Goal: Information Seeking & Learning: Learn about a topic

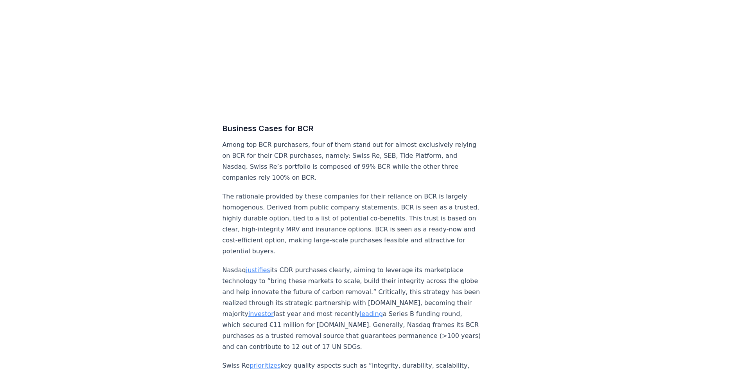
scroll to position [3559, 0]
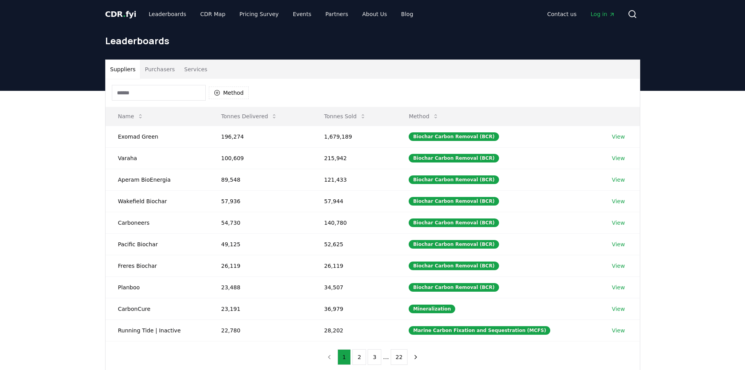
click at [148, 65] on button "Purchasers" at bounding box center [159, 69] width 39 height 19
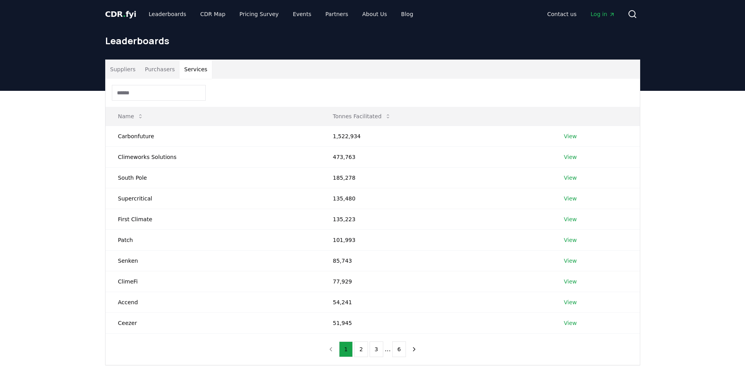
click at [197, 70] on button "Services" at bounding box center [196, 69] width 32 height 19
click at [146, 64] on button "Purchasers" at bounding box center [159, 69] width 39 height 19
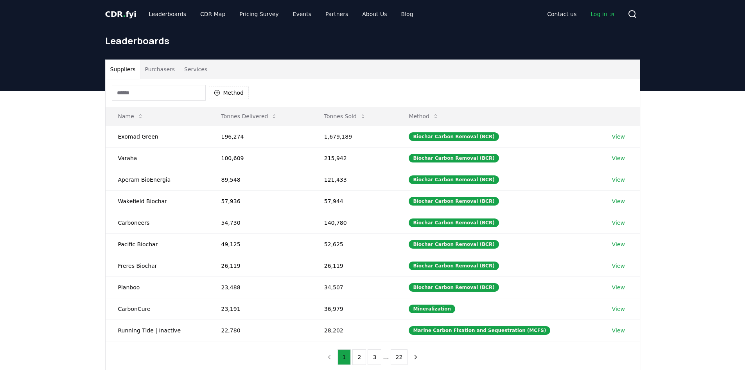
click at [132, 72] on button "Suppliers" at bounding box center [123, 69] width 35 height 19
click at [241, 93] on button "Method" at bounding box center [229, 92] width 40 height 13
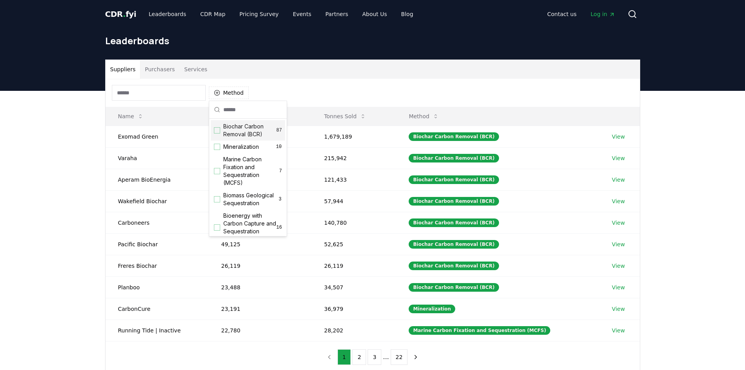
click at [244, 136] on span "Biochar Carbon Removal (BCR)" at bounding box center [249, 130] width 53 height 16
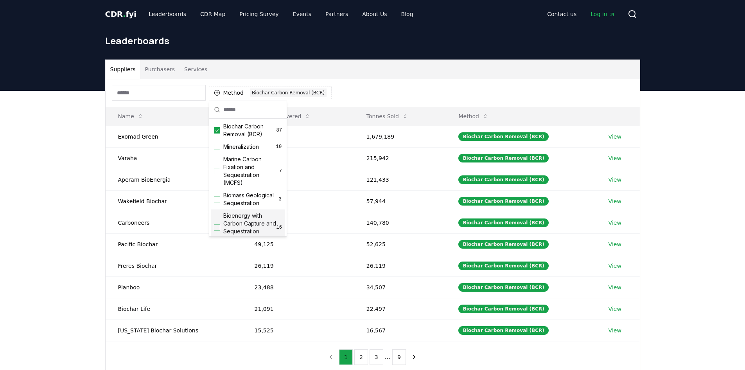
click at [39, 228] on div "Suppliers Purchasers Services Method 1 Biochar Carbon Removal (BCR) Name Tonnes…" at bounding box center [372, 247] width 745 height 313
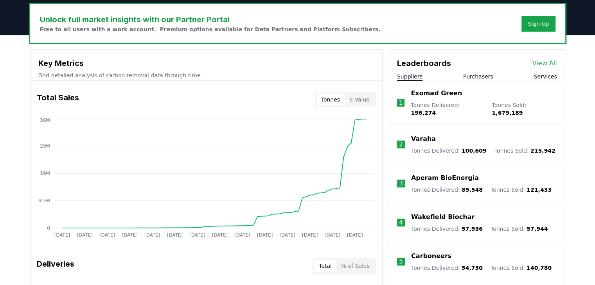
scroll to position [352, 0]
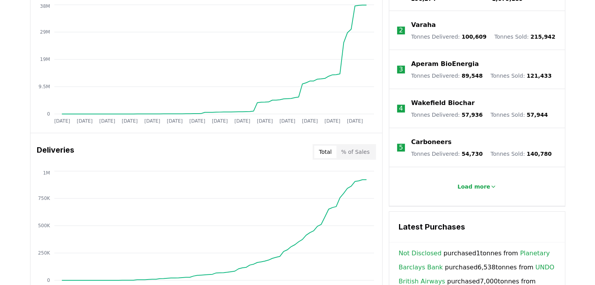
click at [360, 148] on button "% of Sales" at bounding box center [355, 152] width 38 height 13
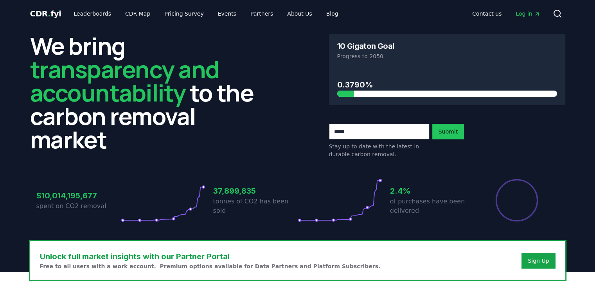
scroll to position [0, 0]
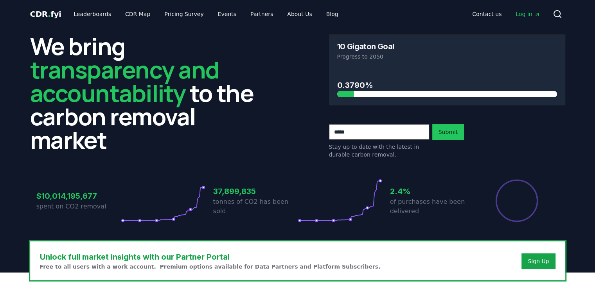
click at [526, 17] on span "Log in" at bounding box center [527, 14] width 24 height 8
click at [524, 10] on span "Log in" at bounding box center [527, 14] width 24 height 8
click at [533, 258] on div "Sign Up" at bounding box center [538, 262] width 21 height 8
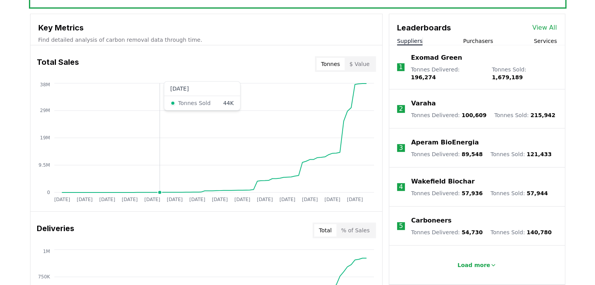
scroll to position [235, 0]
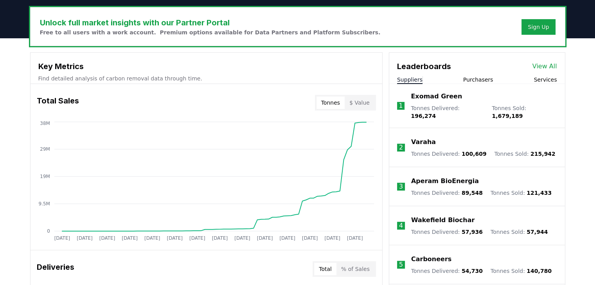
click at [442, 97] on p "Exomad Green" at bounding box center [436, 96] width 51 height 9
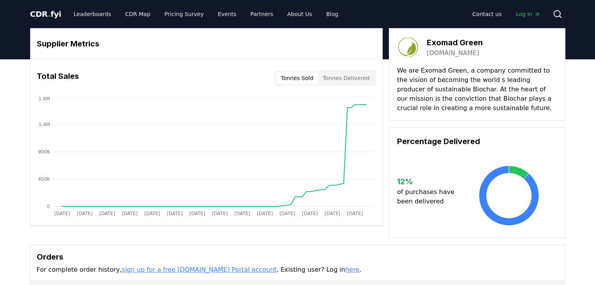
click at [345, 80] on button "Tonnes Delivered" at bounding box center [346, 78] width 56 height 13
